Goal: Find specific page/section: Find specific page/section

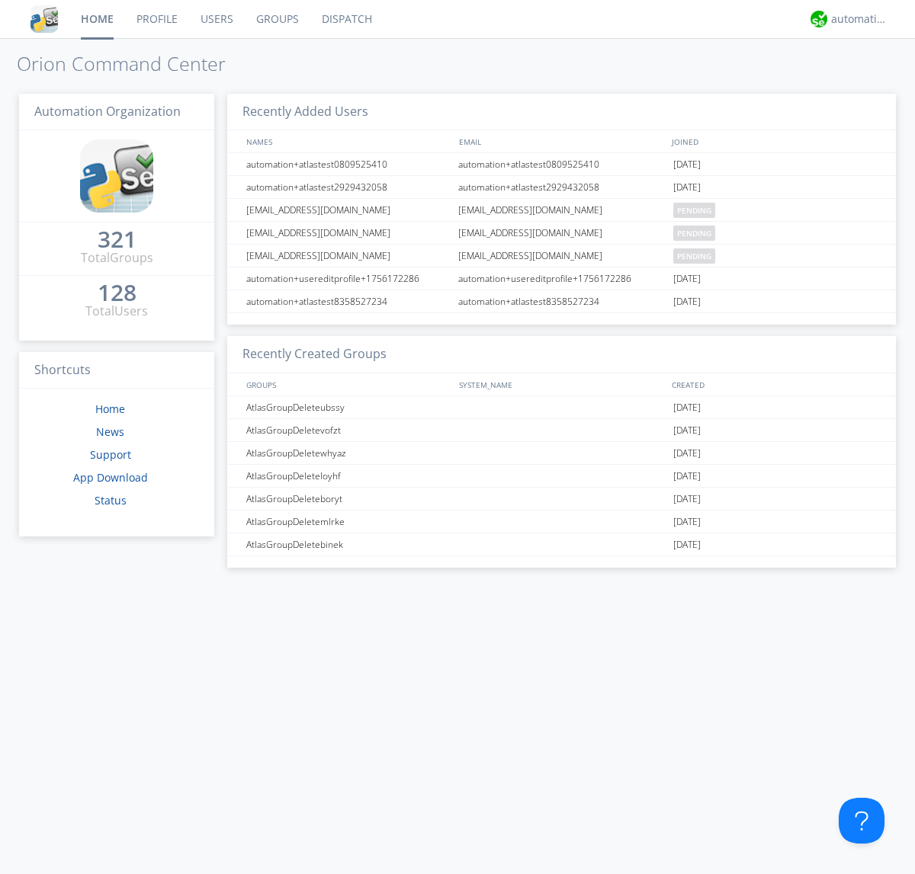
click at [345, 19] on link "Dispatch" at bounding box center [346, 19] width 73 height 38
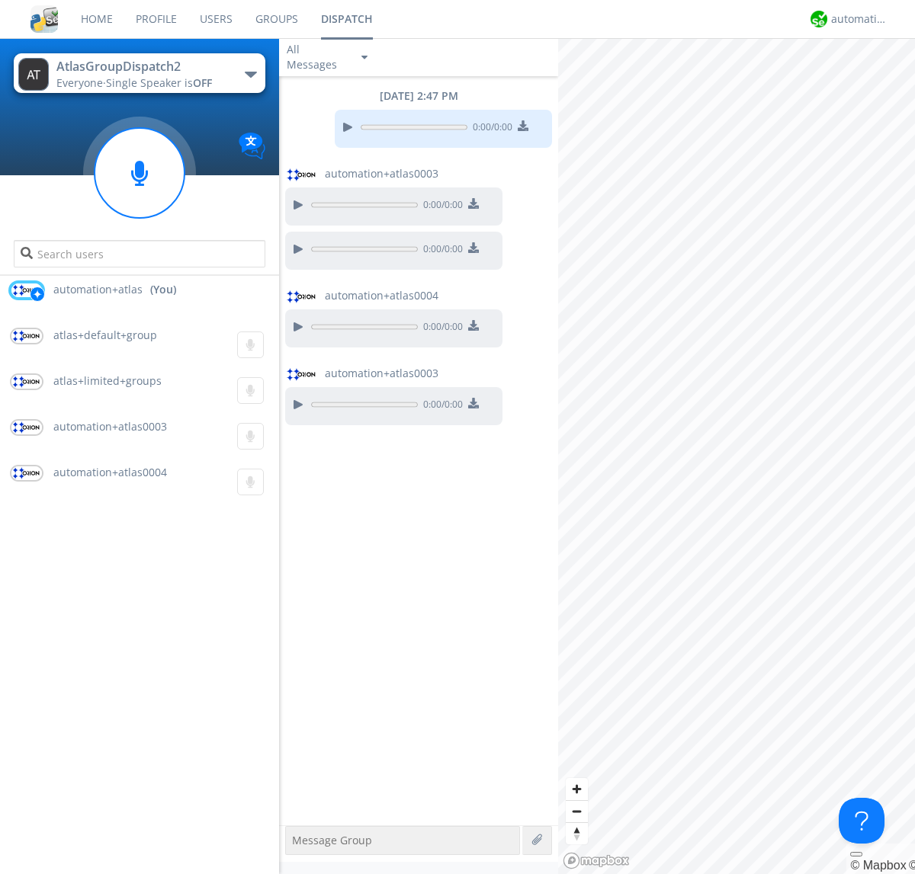
click at [250, 74] on div "button" at bounding box center [251, 75] width 12 height 6
click at [0, 0] on span "AtlasGroupDispatch" at bounding box center [0, 0] width 0 height 0
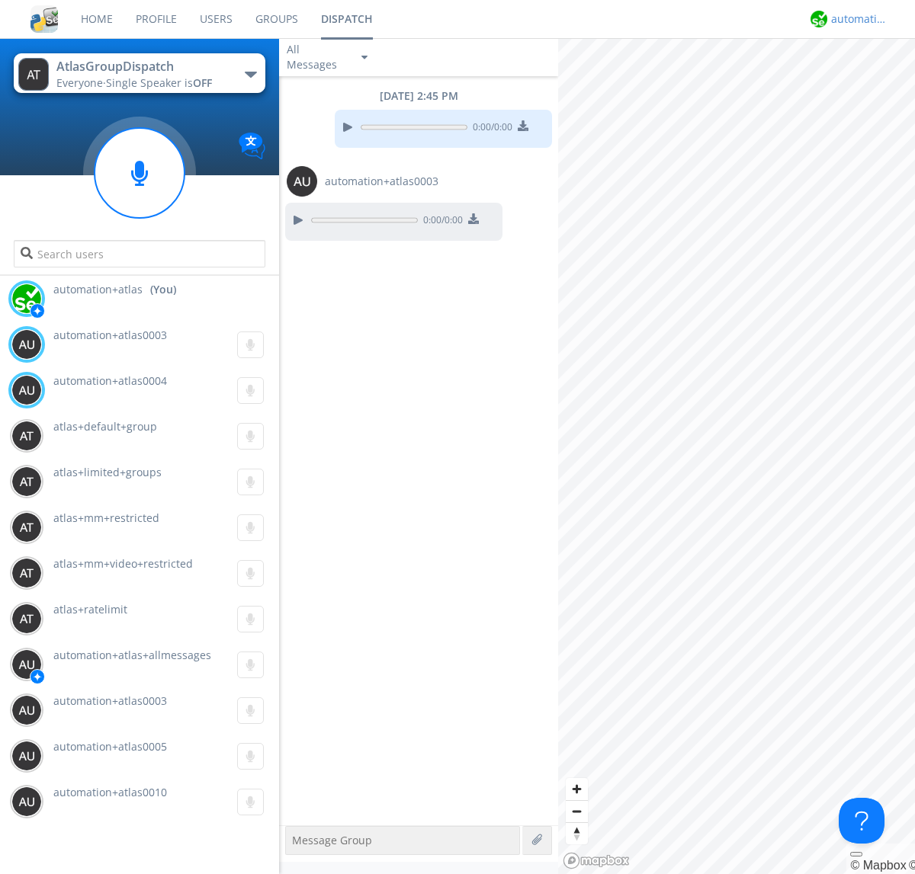
click at [855, 19] on div "automation+atlas" at bounding box center [859, 18] width 57 height 15
